Goal: Find specific fact: Find specific fact

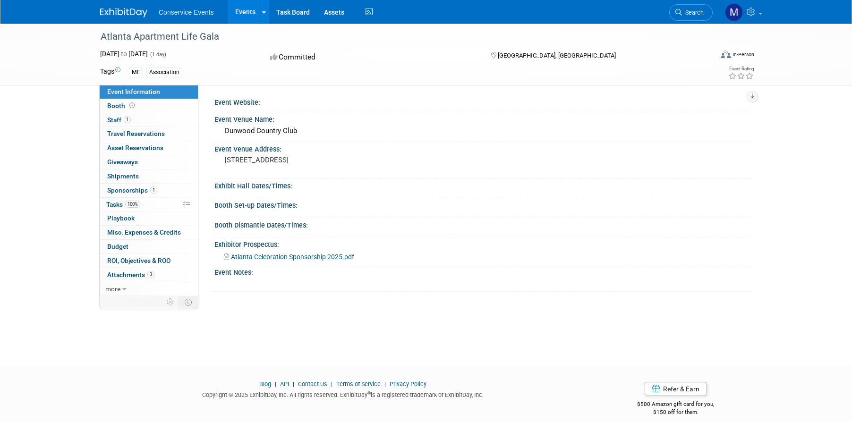
drag, startPoint x: 225, startPoint y: 34, endPoint x: 94, endPoint y: 37, distance: 131.3
click at [94, 37] on div "Atlanta Apartment Life Gala" at bounding box center [399, 37] width 613 height 26
copy div "Atlanta Apartment Life Gala"
click at [135, 121] on link "1 Staff 1" at bounding box center [149, 120] width 98 height 14
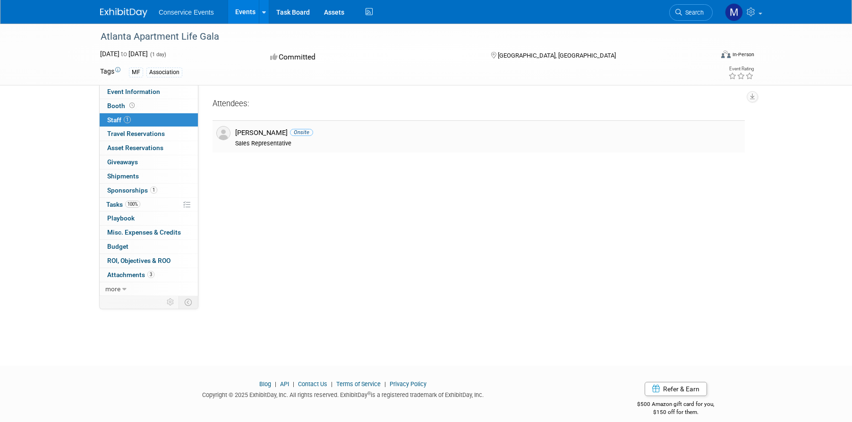
drag, startPoint x: 280, startPoint y: 133, endPoint x: 234, endPoint y: 134, distance: 45.8
click at [234, 134] on div "[PERSON_NAME] Onsite Sales Representative" at bounding box center [488, 136] width 520 height 21
copy div "[PERSON_NAME]"
drag, startPoint x: 531, startPoint y: 56, endPoint x: 497, endPoint y: 56, distance: 34.0
click at [497, 56] on div "[GEOGRAPHIC_DATA], [GEOGRAPHIC_DATA]" at bounding box center [566, 54] width 153 height 11
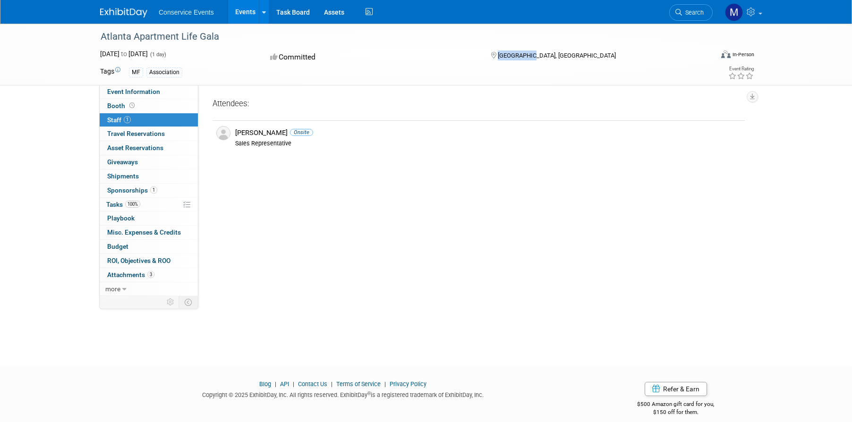
copy span "[GEOGRAPHIC_DATA], [GEOGRAPHIC_DATA]"
